Goal: Check status: Check status

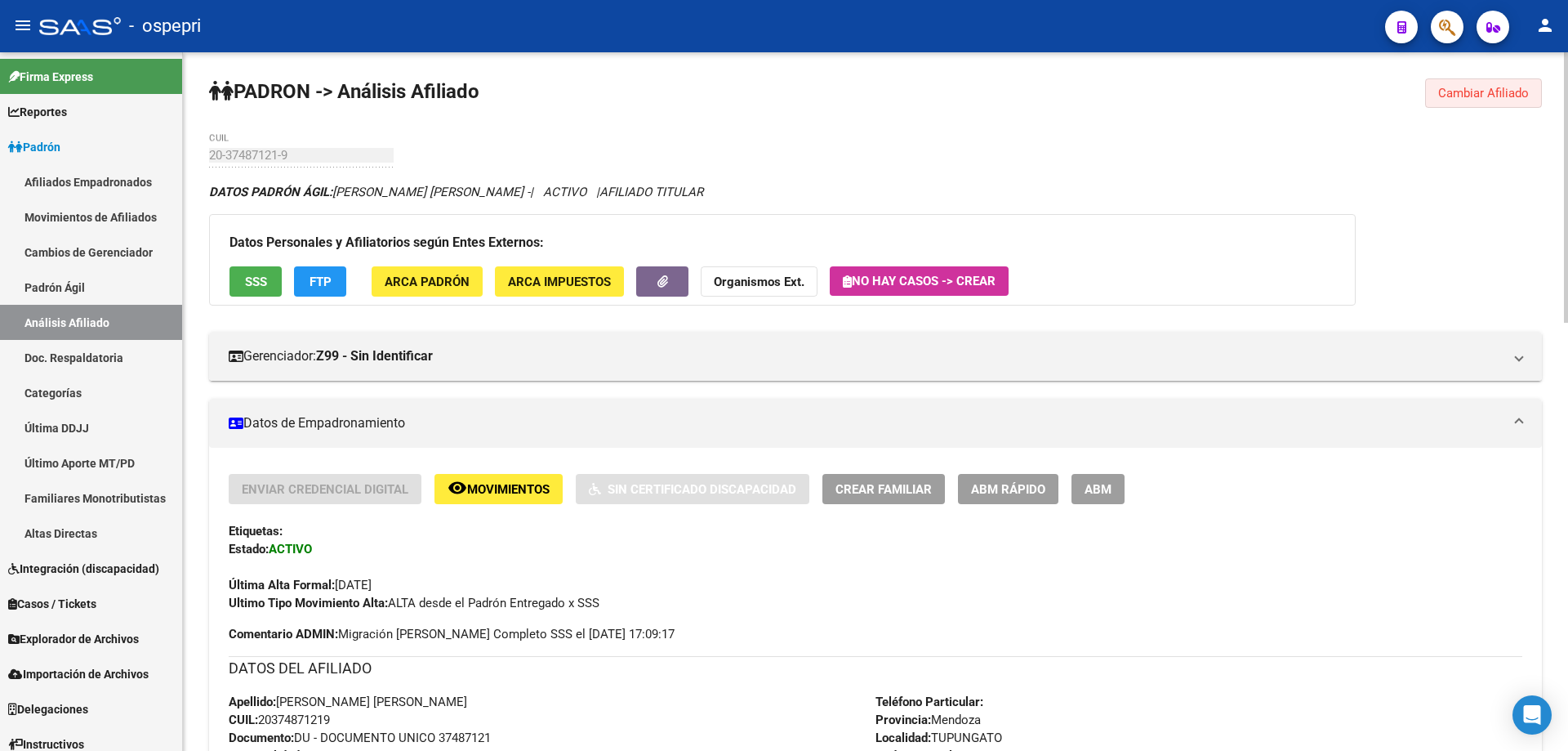
drag, startPoint x: 1489, startPoint y: 90, endPoint x: 1461, endPoint y: 95, distance: 28.4
click at [1487, 90] on span "Cambiar Afiliado" at bounding box center [1484, 93] width 90 height 14
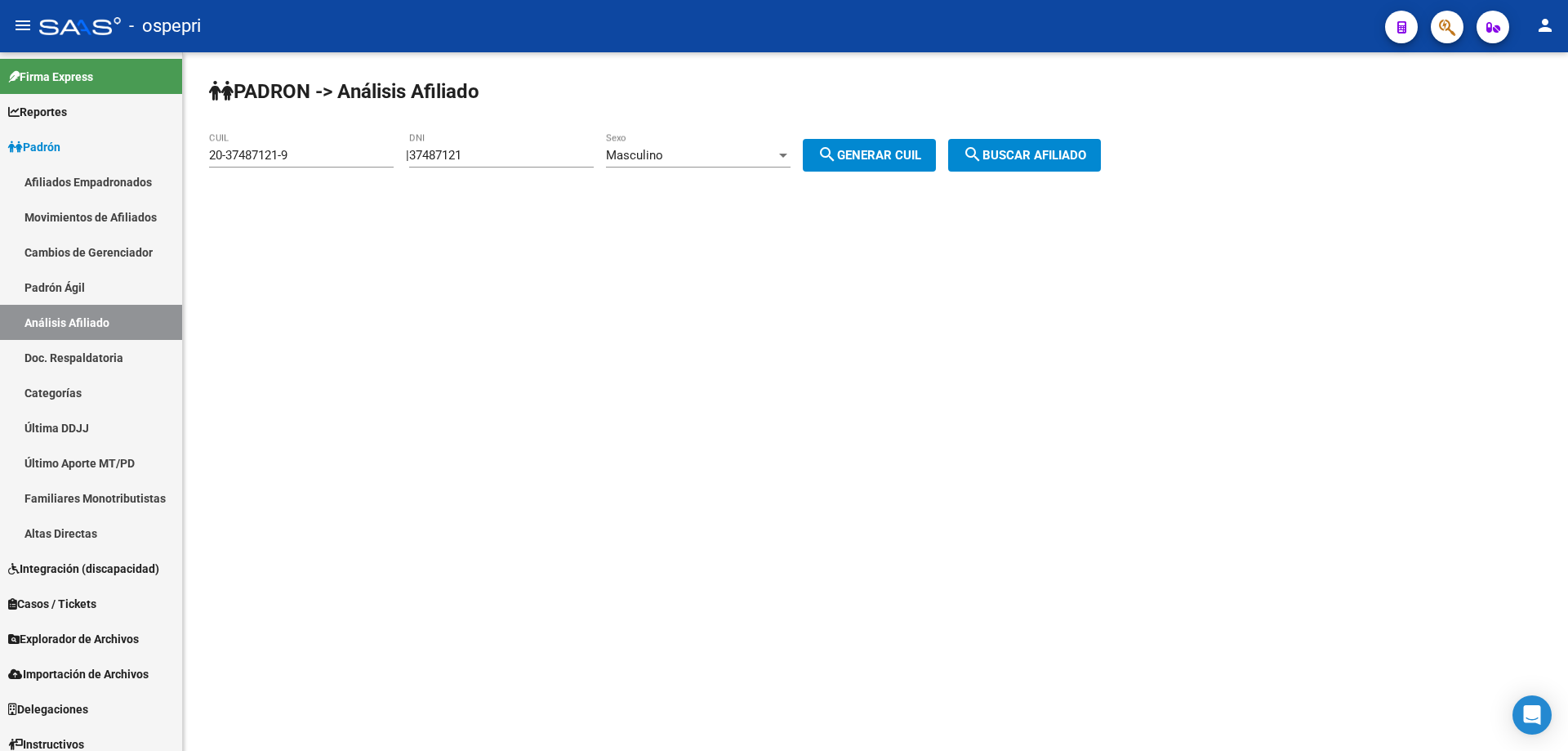
click at [453, 153] on input "37487121" at bounding box center [501, 154] width 185 height 14
paste input "6256790"
type input "36256790"
drag, startPoint x: 919, startPoint y: 156, endPoint x: 995, endPoint y: 153, distance: 76.1
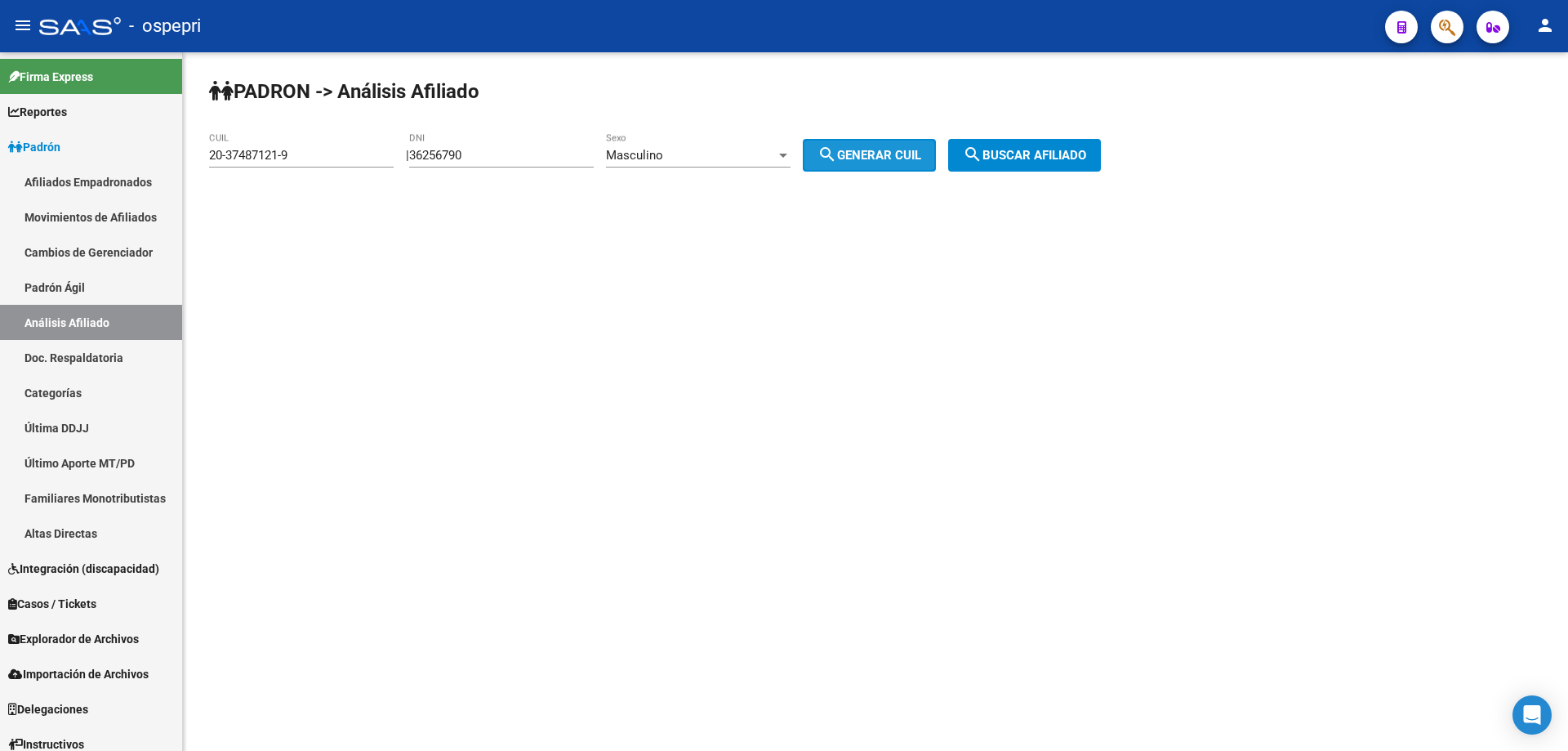
click at [920, 158] on span "search Generar CUIL" at bounding box center [869, 154] width 104 height 14
type input "20-36256790-5"
click at [1011, 147] on button "search Buscar afiliado" at bounding box center [1024, 155] width 153 height 32
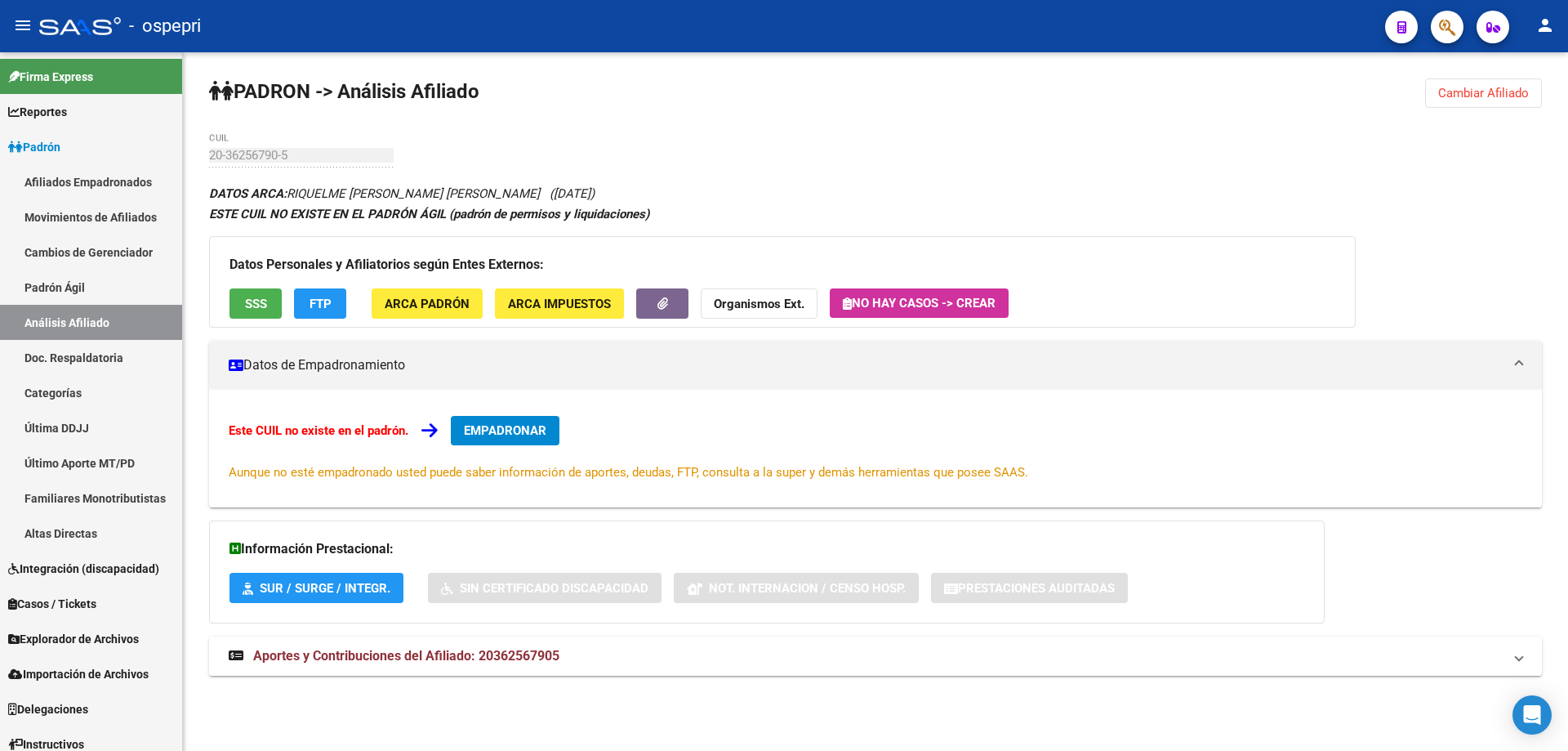
click at [451, 648] on span "Aportes y Contribuciones del Afiliado: 20362567905" at bounding box center [406, 656] width 306 height 15
click at [1461, 84] on button "Cambiar Afiliado" at bounding box center [1483, 93] width 117 height 30
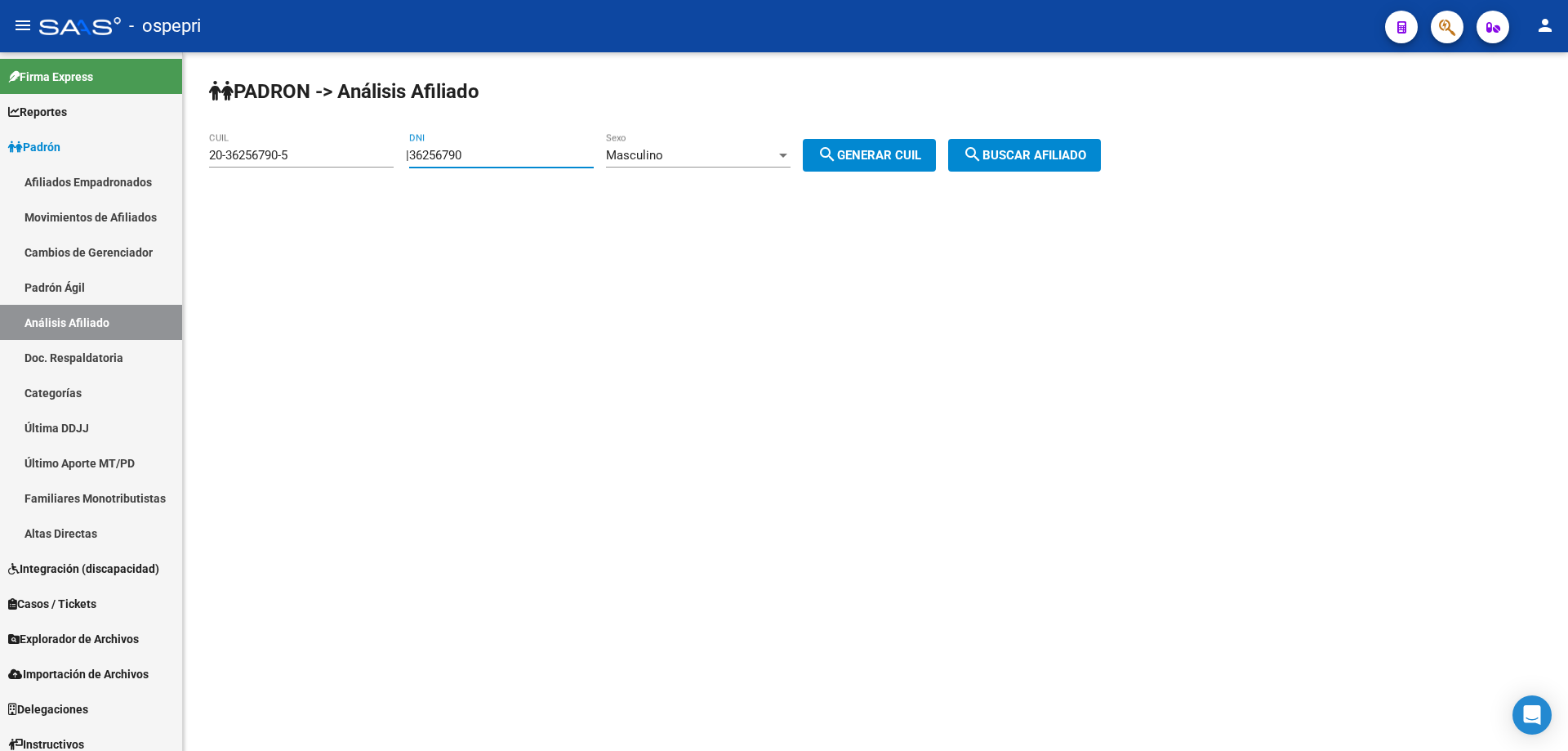
click at [463, 157] on input "36256790" at bounding box center [501, 154] width 185 height 14
paste input "0231853"
type input "30231853"
click at [907, 156] on span "search Generar CUIL" at bounding box center [869, 154] width 104 height 14
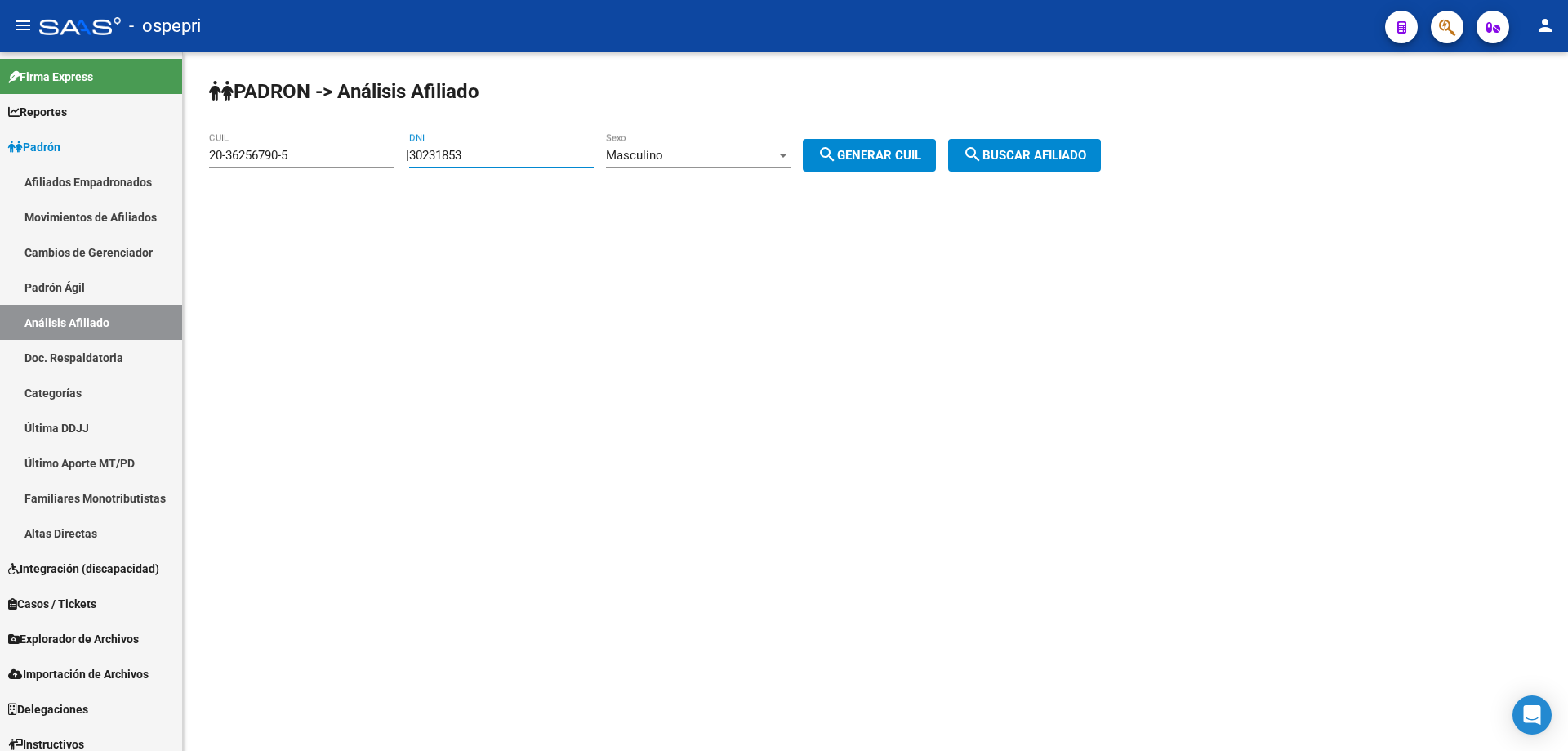
type input "20-30231853-1"
click at [1015, 156] on span "search Buscar afiliado" at bounding box center [1024, 154] width 124 height 14
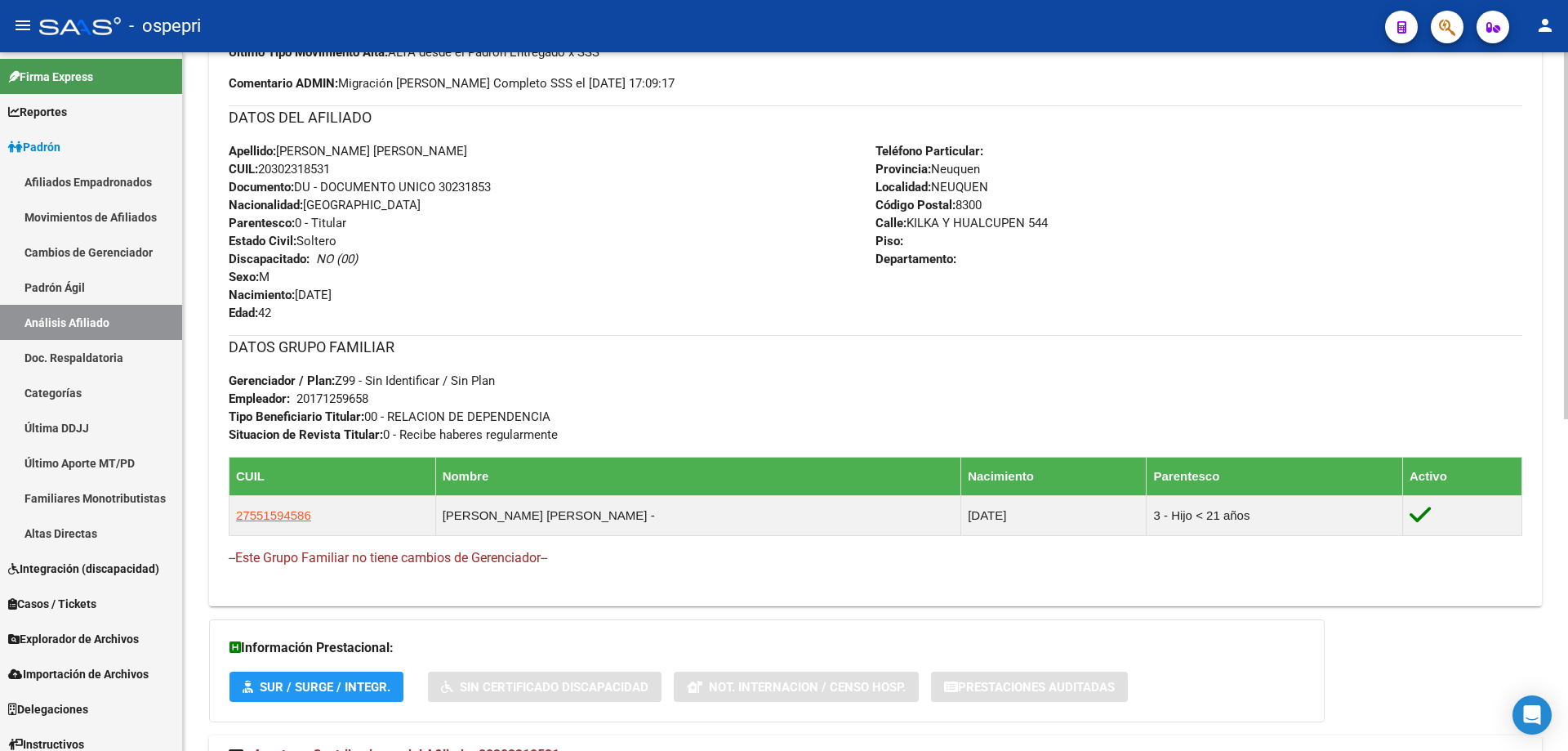
scroll to position [632, 0]
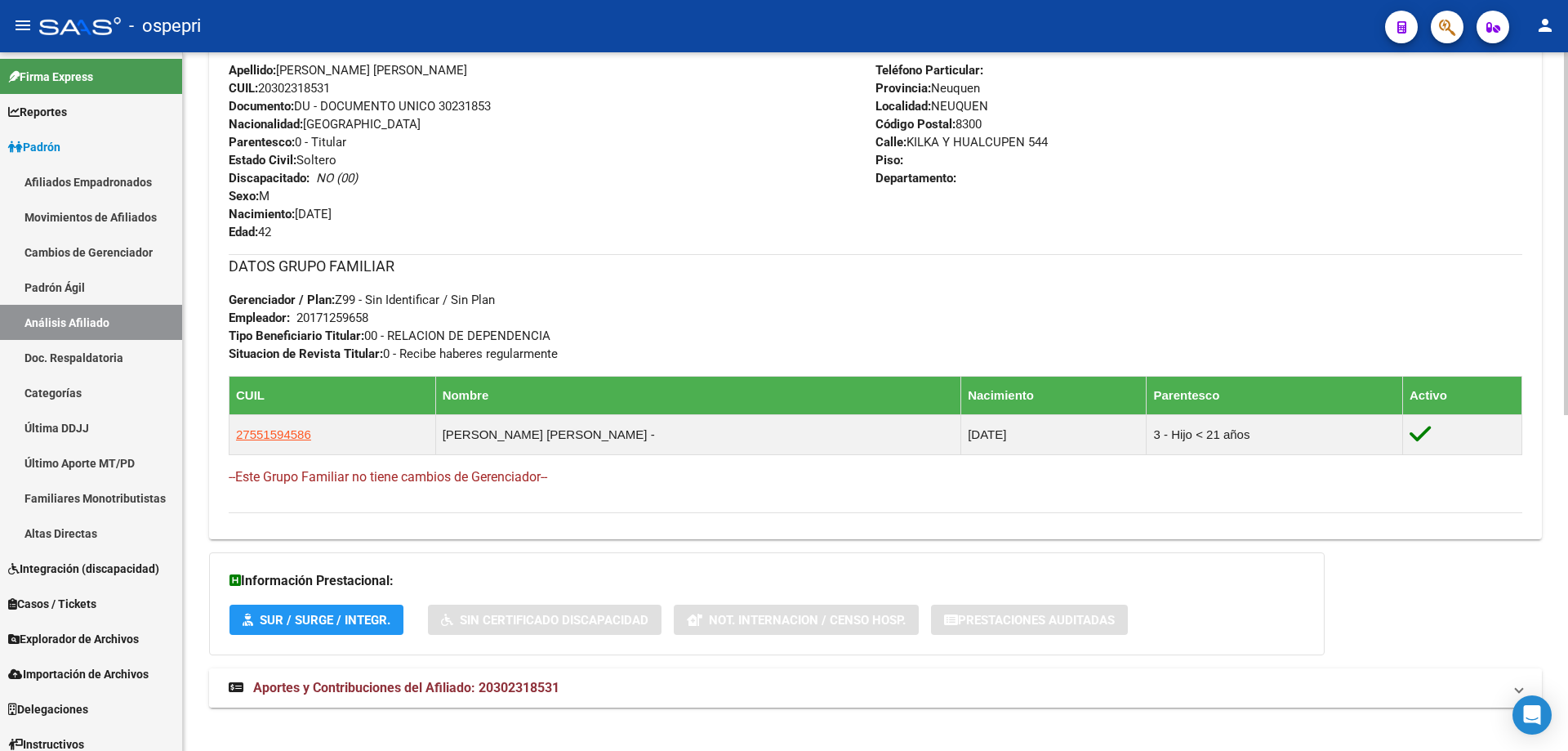
click at [516, 693] on span "Aportes y Contribuciones del Afiliado: 20302318531" at bounding box center [406, 687] width 306 height 15
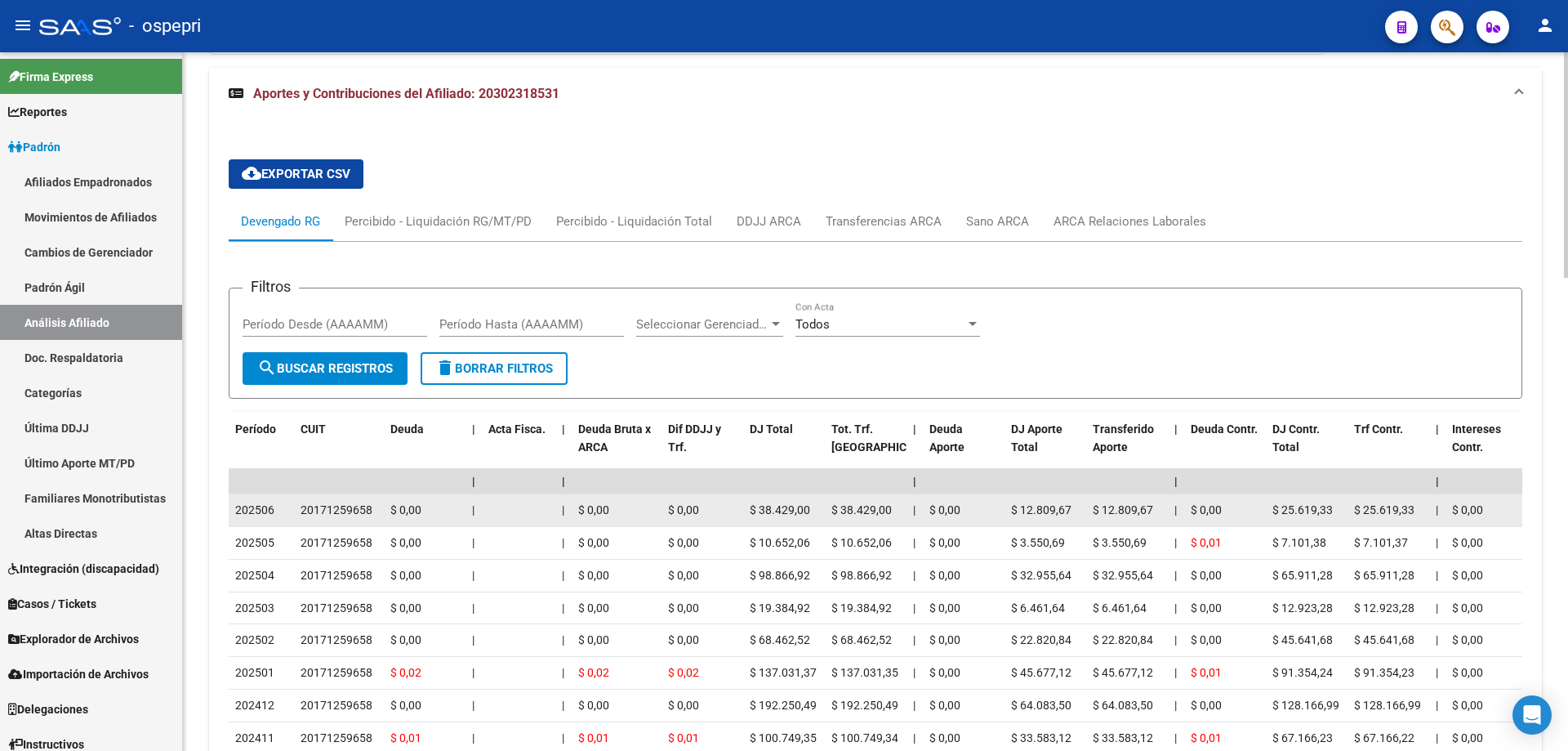
scroll to position [1285, 0]
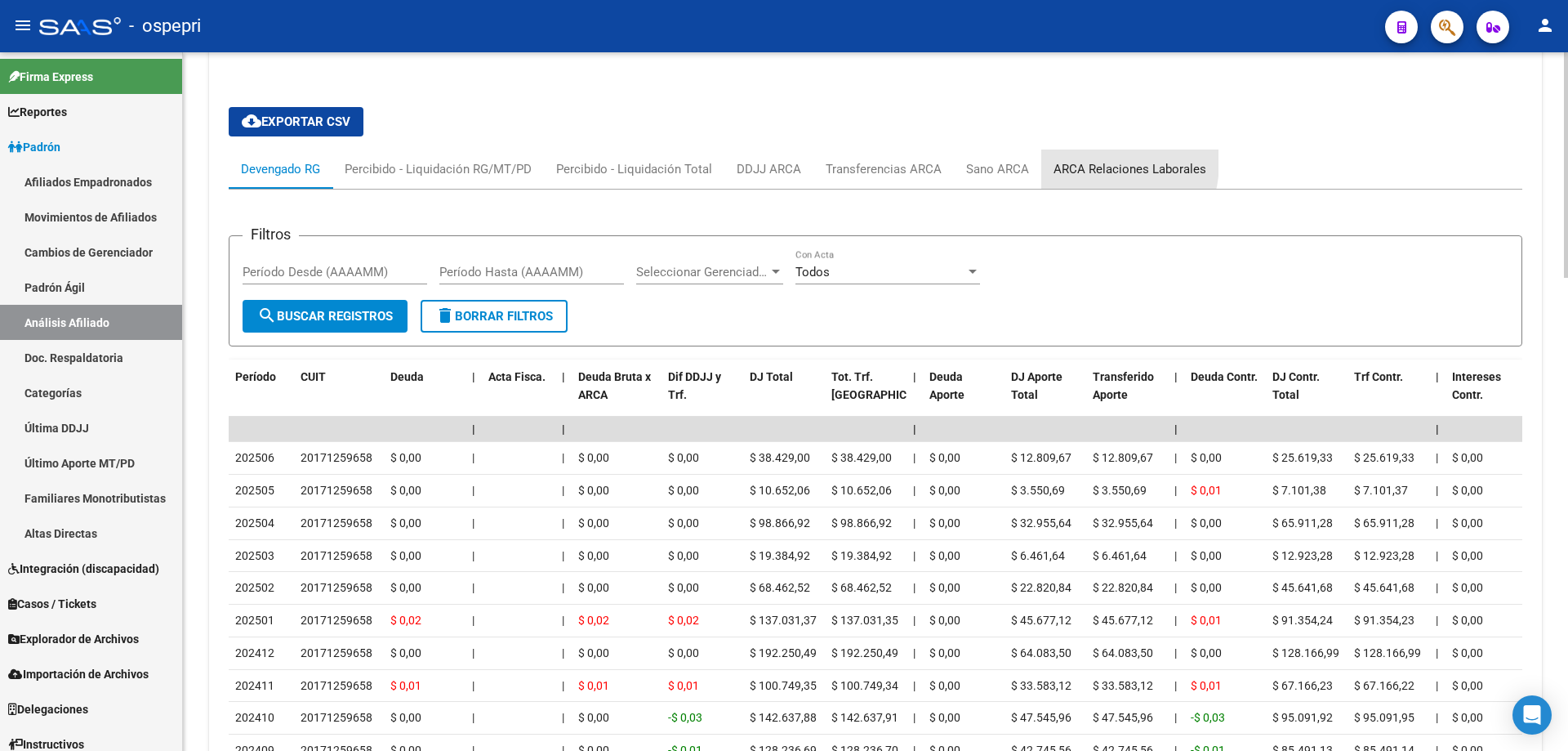
click at [1097, 163] on div "ARCA Relaciones Laborales" at bounding box center [1129, 169] width 153 height 18
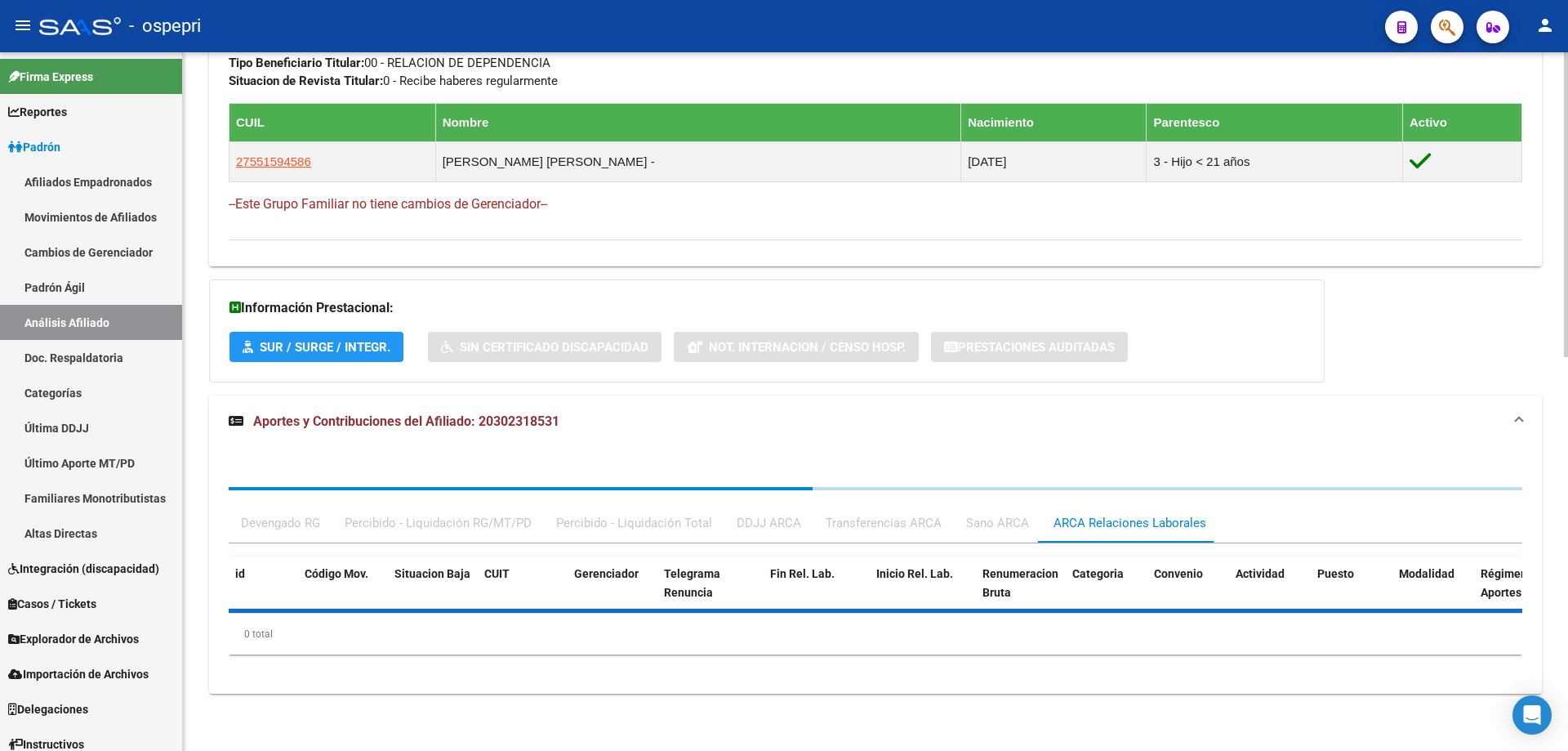
scroll to position [985, 0]
